Goal: Find specific page/section: Find specific page/section

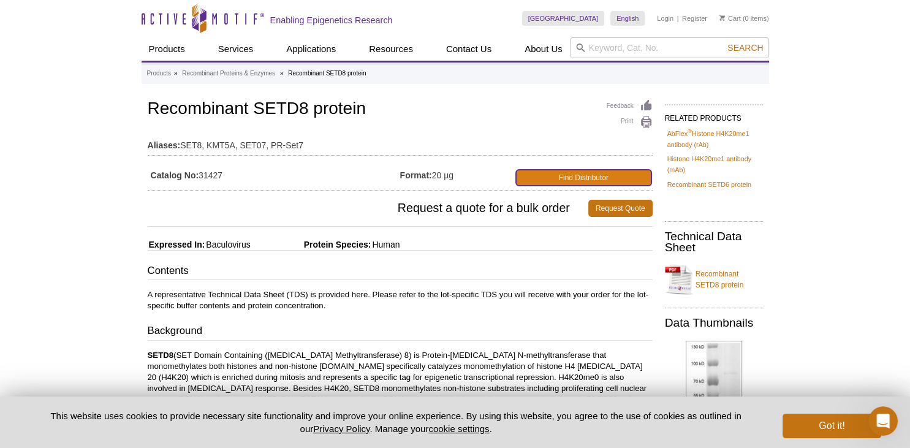
click at [558, 178] on link "Find Distributor" at bounding box center [583, 178] width 135 height 16
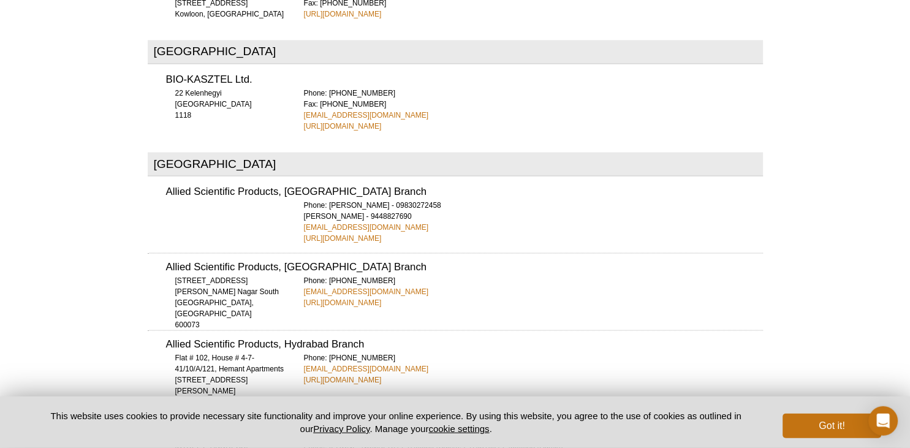
scroll to position [2115, 0]
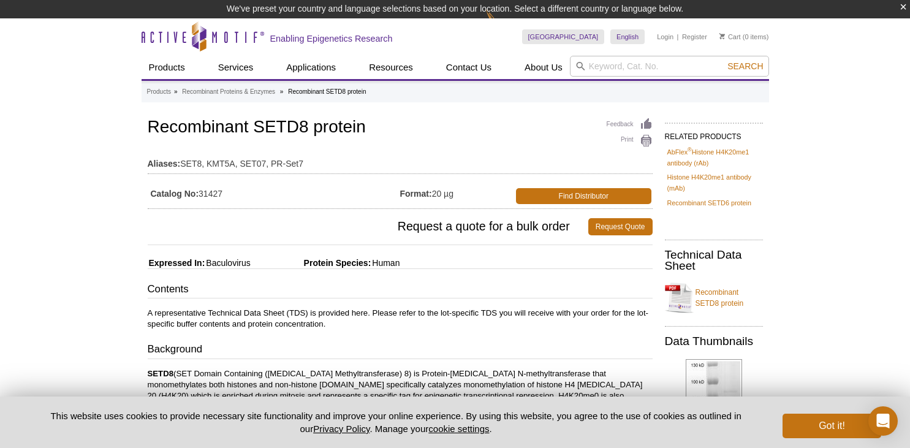
click at [590, 197] on link "Find Distributor" at bounding box center [583, 196] width 135 height 16
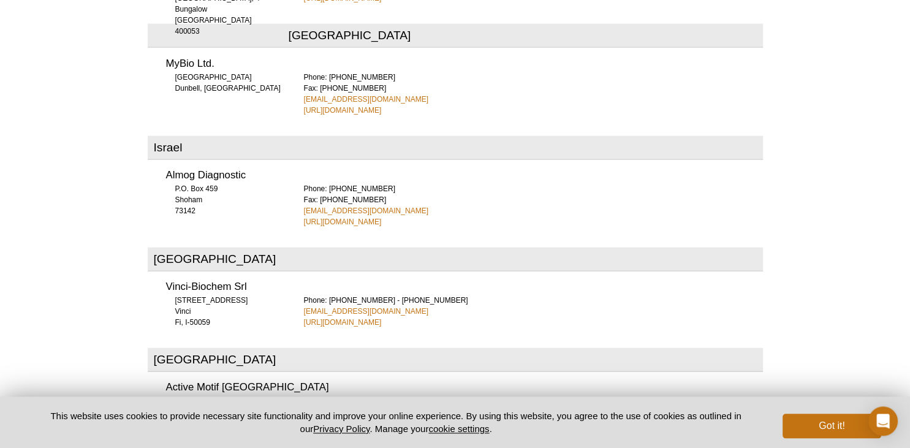
scroll to position [2687, 0]
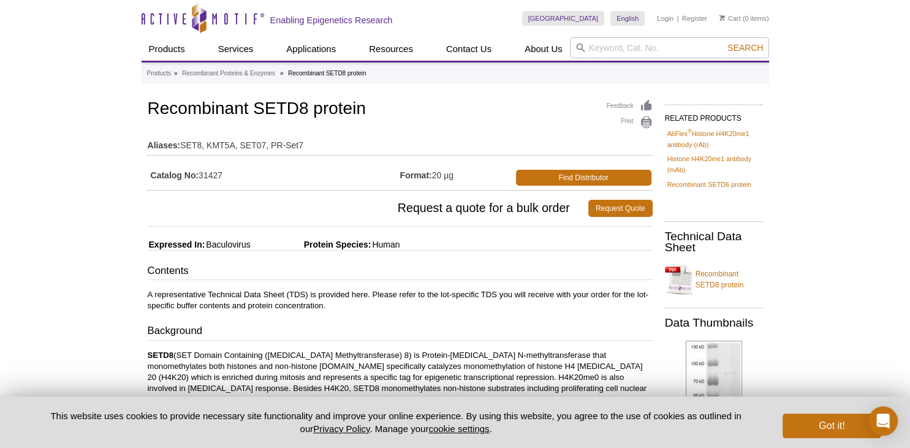
click at [306, 157] on div "Feedback Print Recombinant SETD8 protein Aliases: SET8, KMT5A, SET07, PR-Set7 C…" at bounding box center [400, 144] width 505 height 94
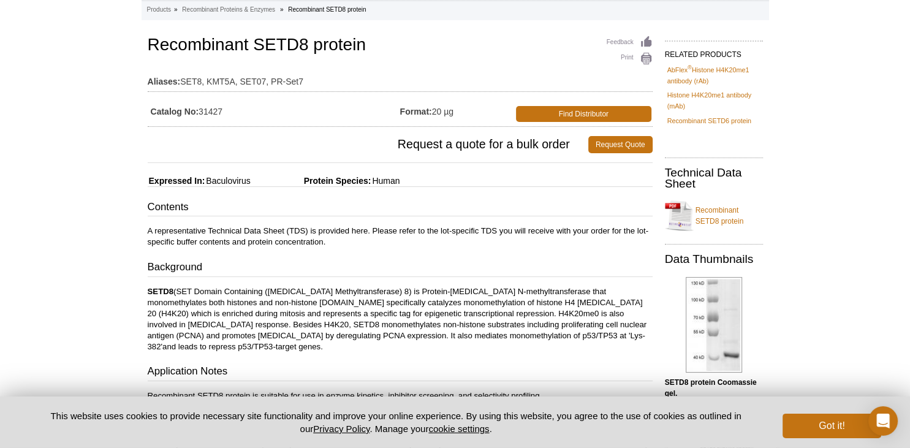
scroll to position [73, 0]
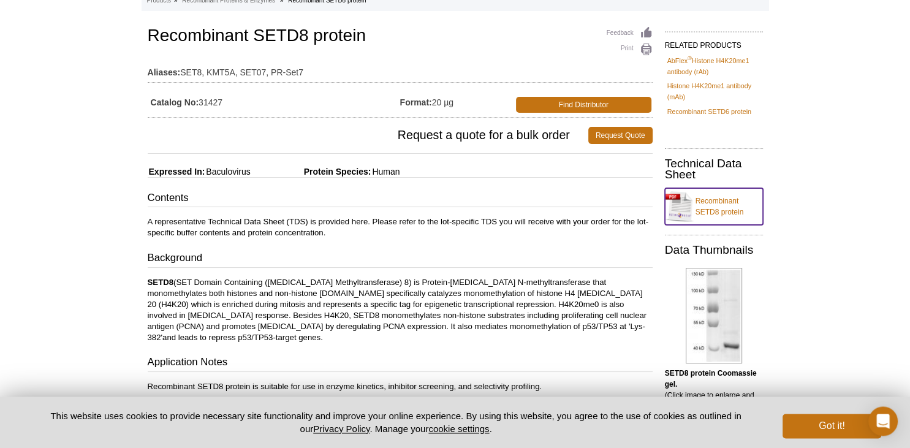
click at [704, 208] on link "Recombinant SETD8 protein" at bounding box center [714, 206] width 98 height 37
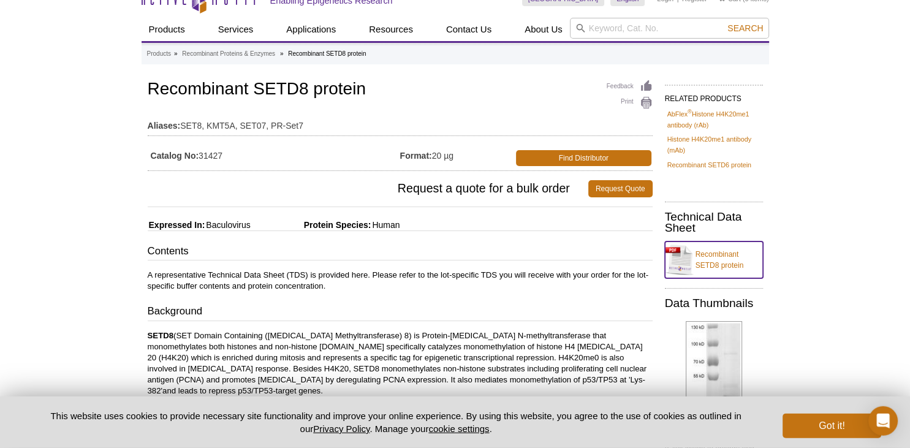
scroll to position [0, 0]
